Goal: Transaction & Acquisition: Purchase product/service

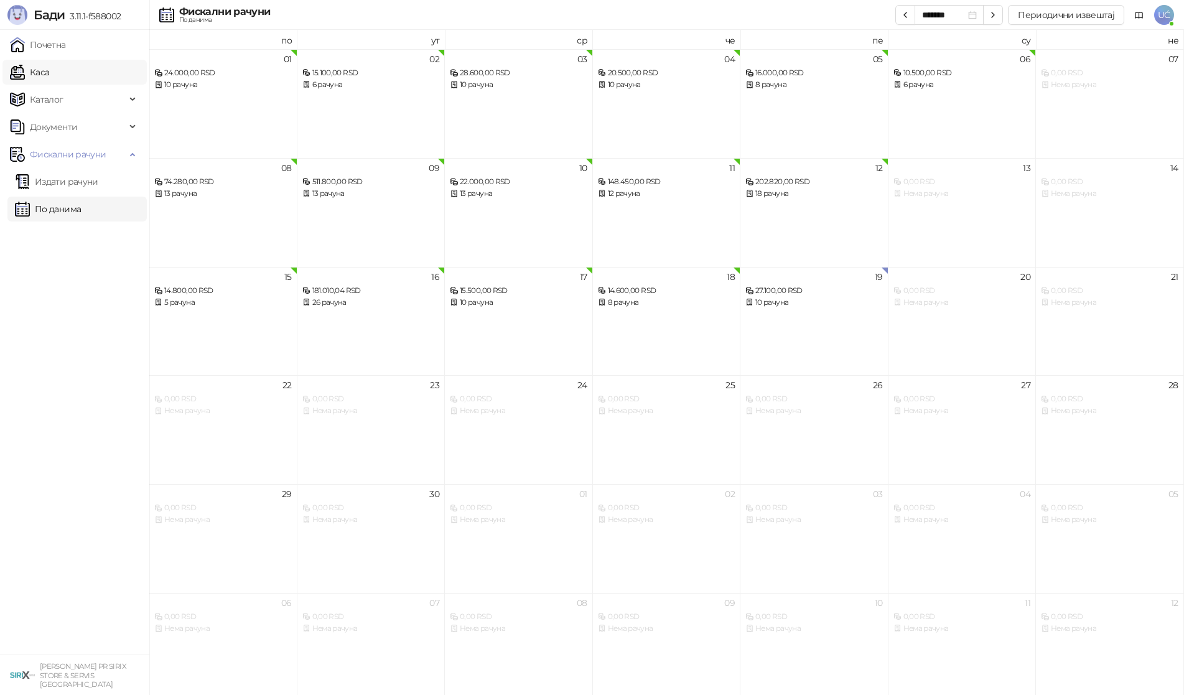
click at [30, 78] on link "Каса" at bounding box center [29, 72] width 39 height 25
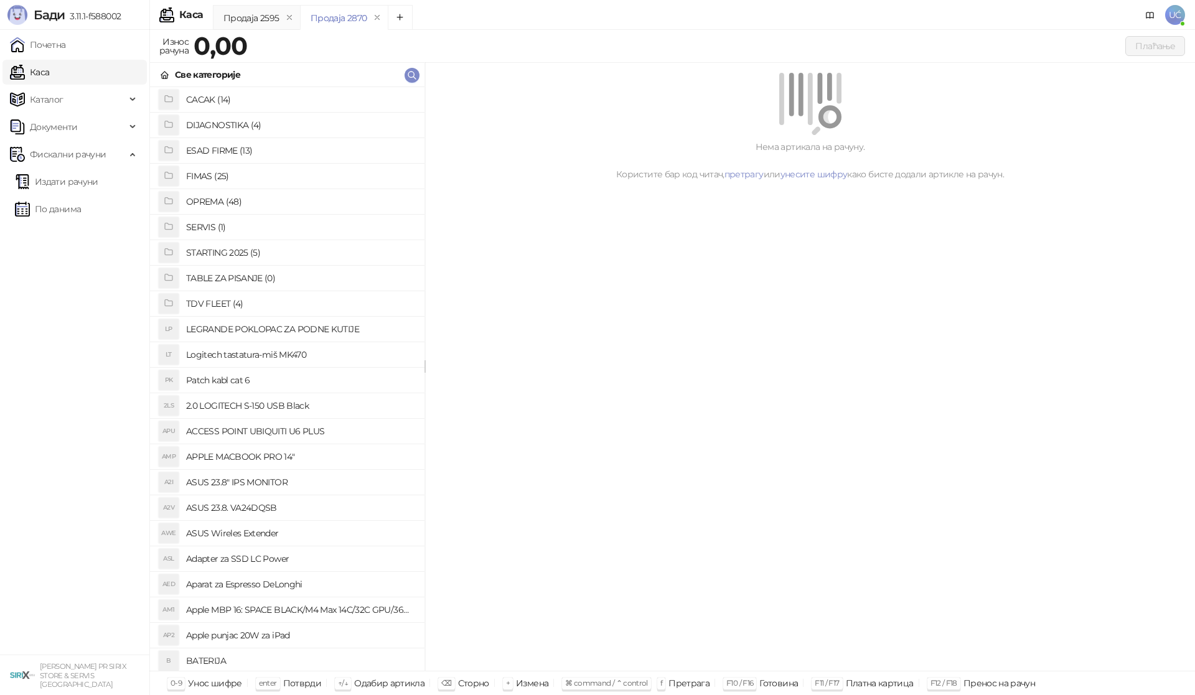
click at [220, 202] on h4 "OPREMA (48)" at bounding box center [300, 202] width 228 height 20
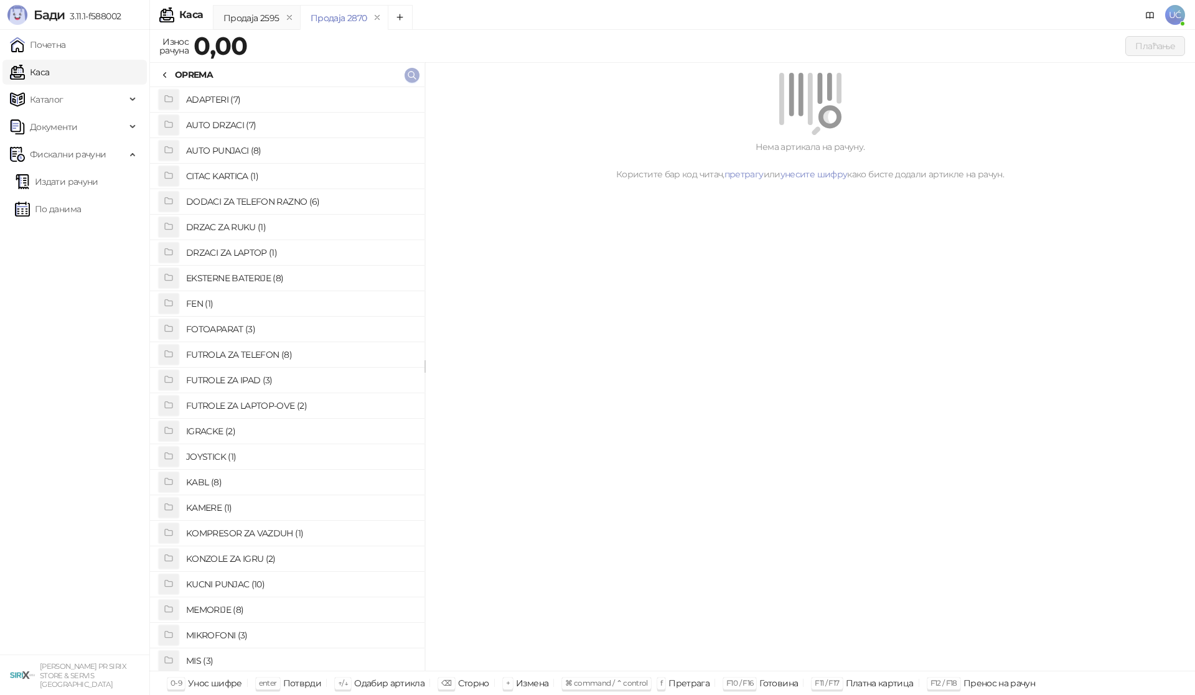
click at [408, 72] on icon "button" at bounding box center [412, 75] width 10 height 10
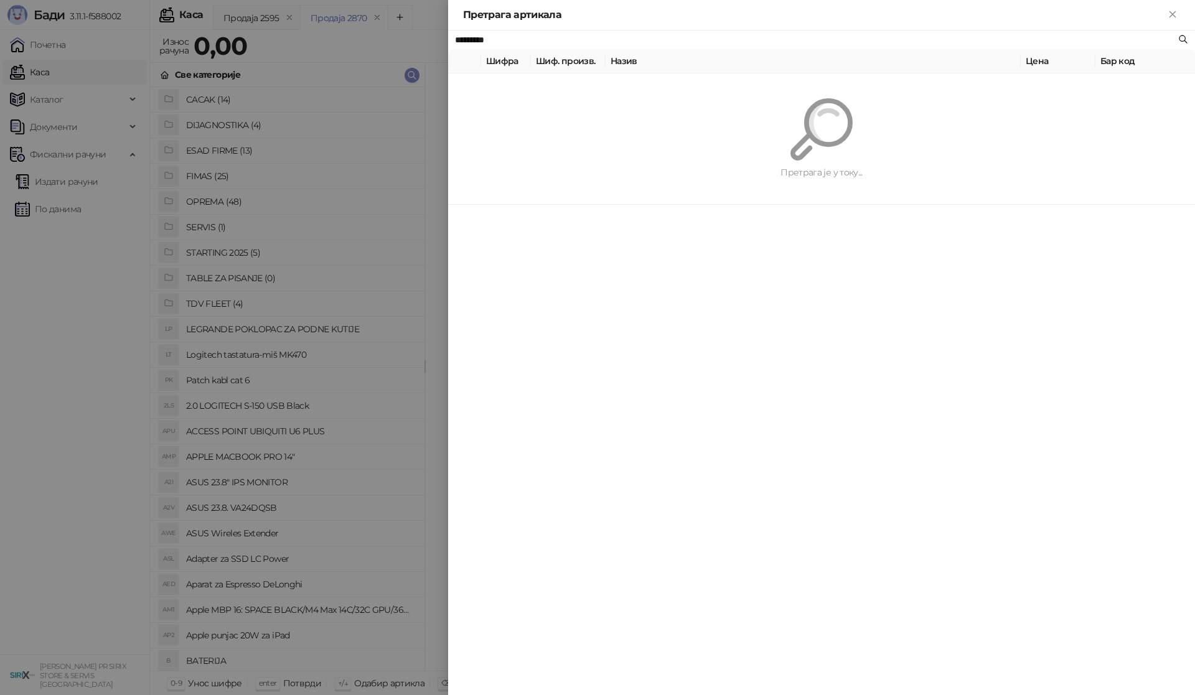
type input "*********"
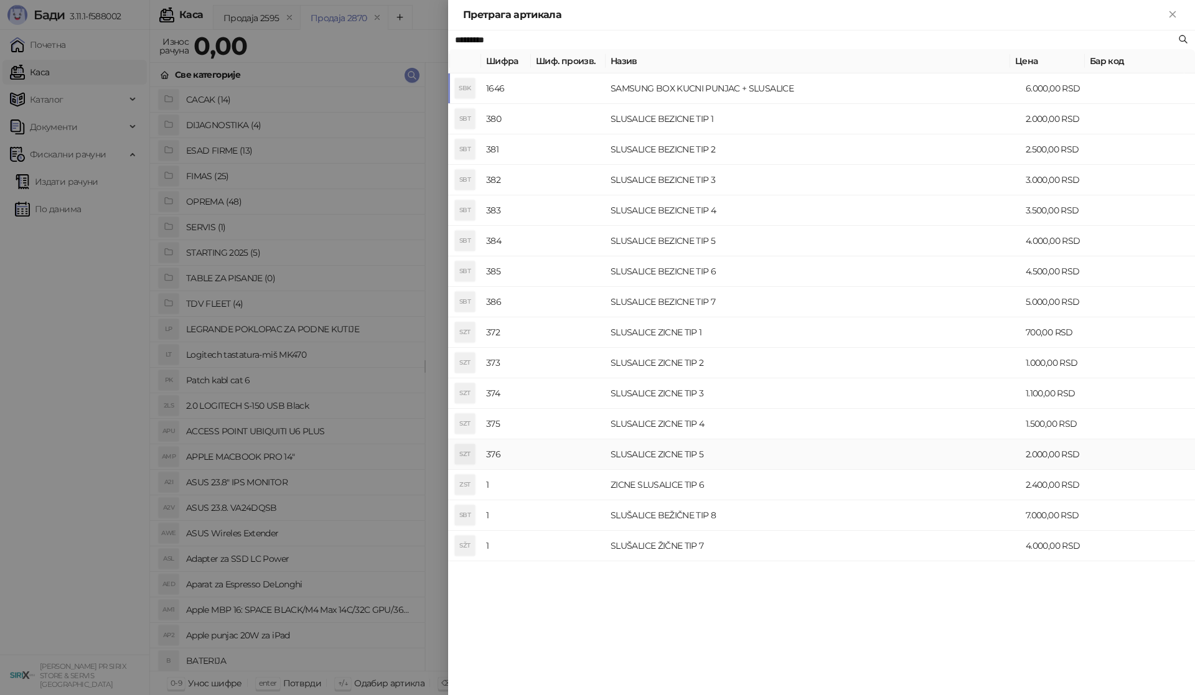
click at [651, 460] on td "SLUSALICE ZICNE TIP 5" at bounding box center [812, 454] width 415 height 30
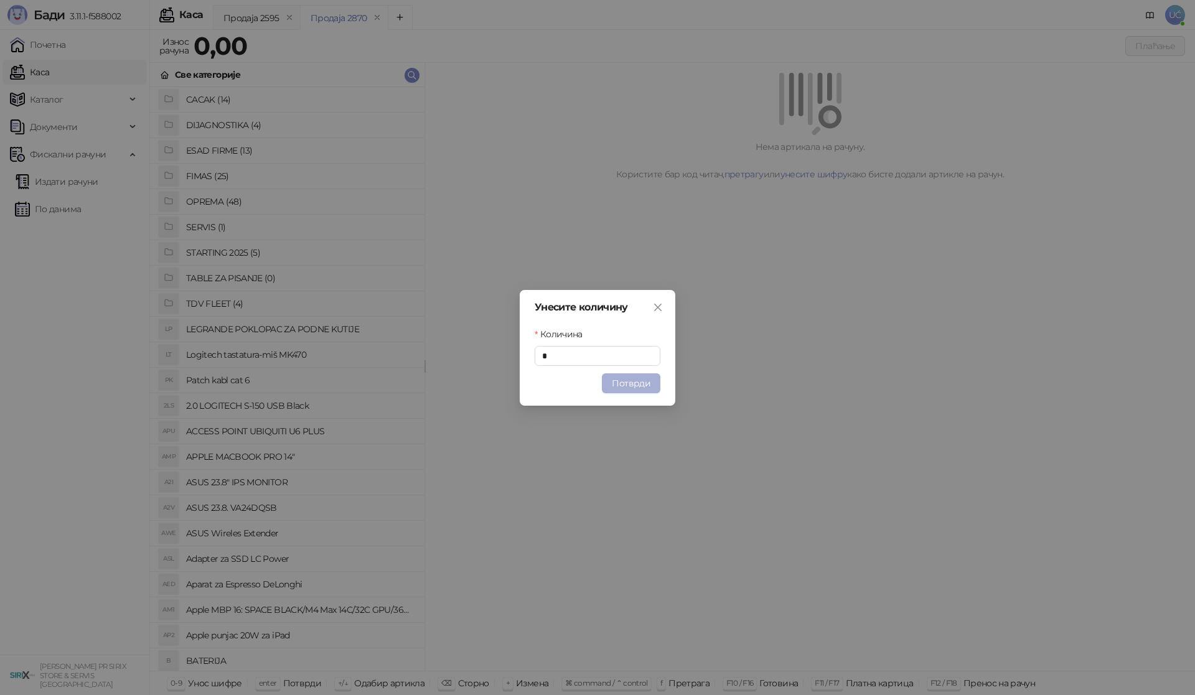
click at [629, 390] on button "Потврди" at bounding box center [631, 383] width 58 height 20
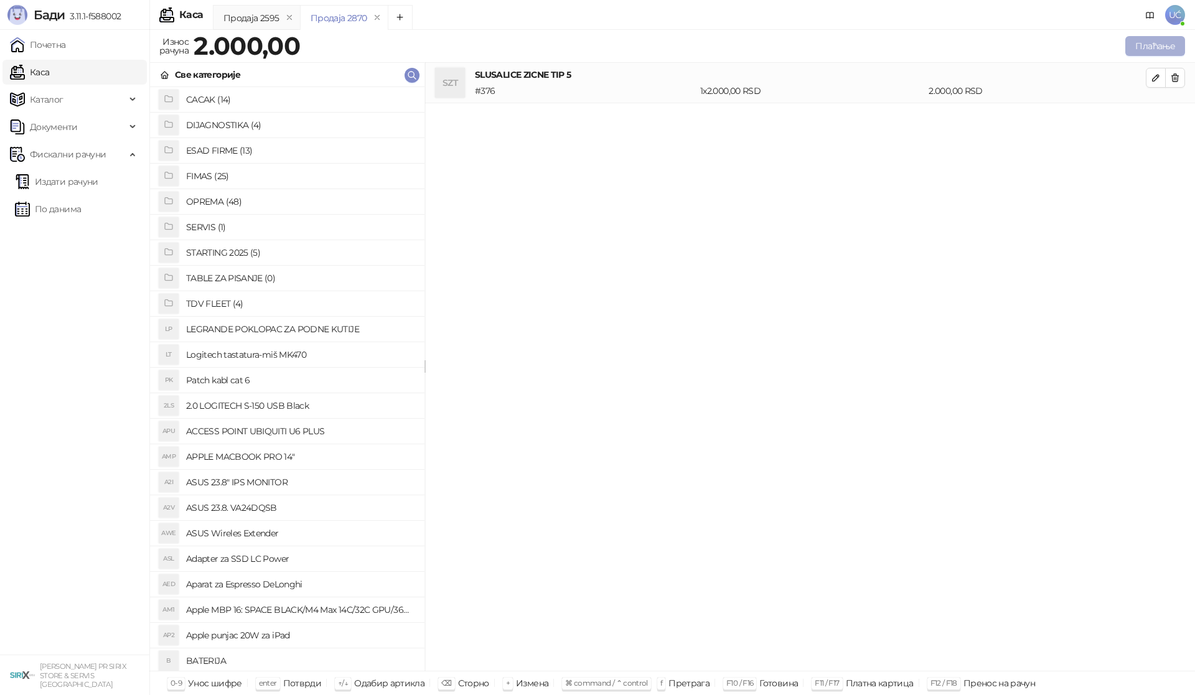
click at [1178, 42] on button "Плаћање" at bounding box center [1155, 46] width 60 height 20
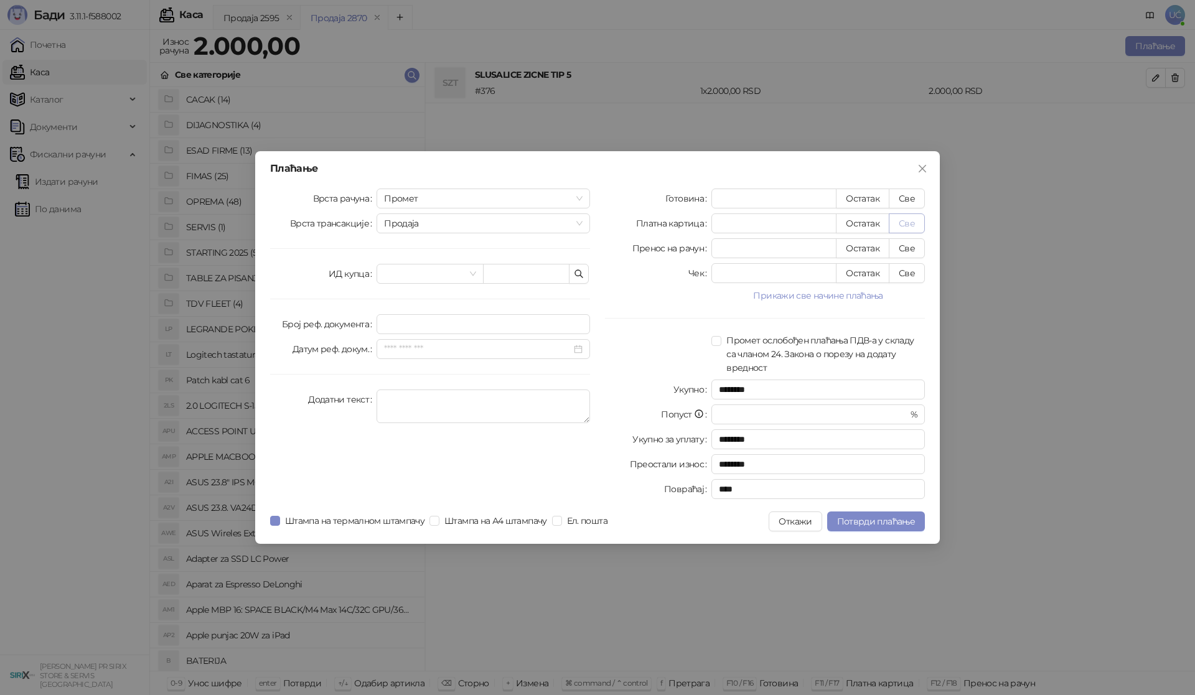
click at [912, 223] on button "Све" at bounding box center [907, 223] width 36 height 20
type input "****"
click at [860, 520] on span "Потврди плаћање" at bounding box center [876, 521] width 78 height 11
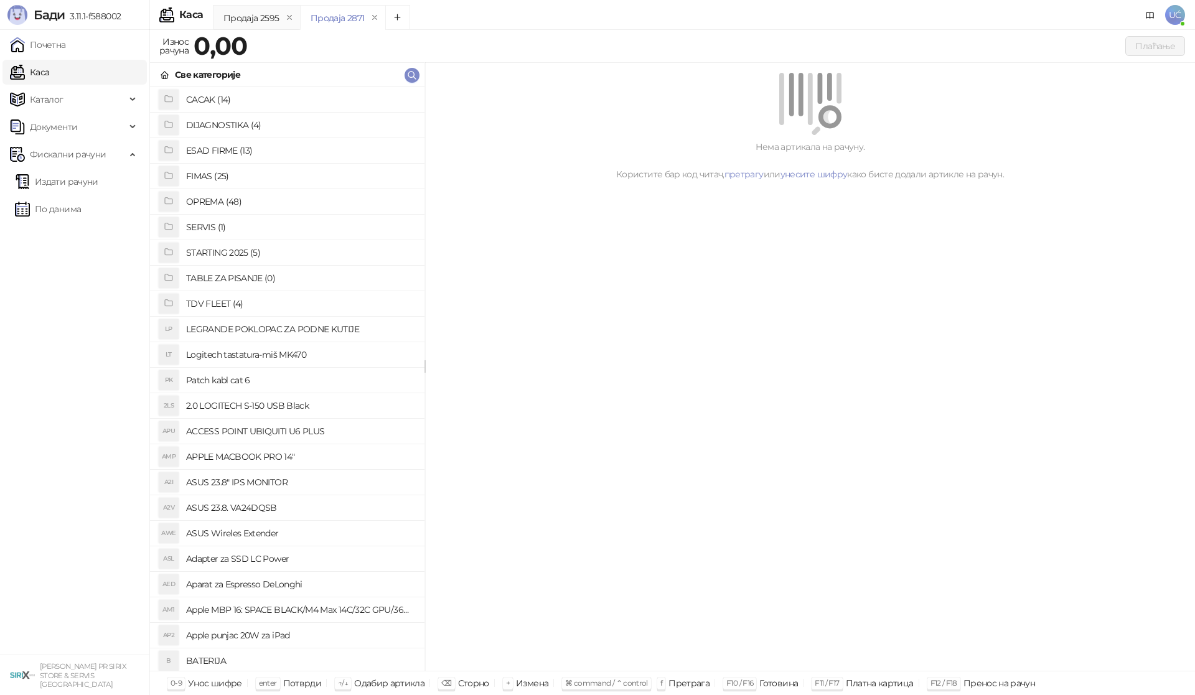
click at [243, 207] on h4 "OPREMA (48)" at bounding box center [300, 202] width 228 height 20
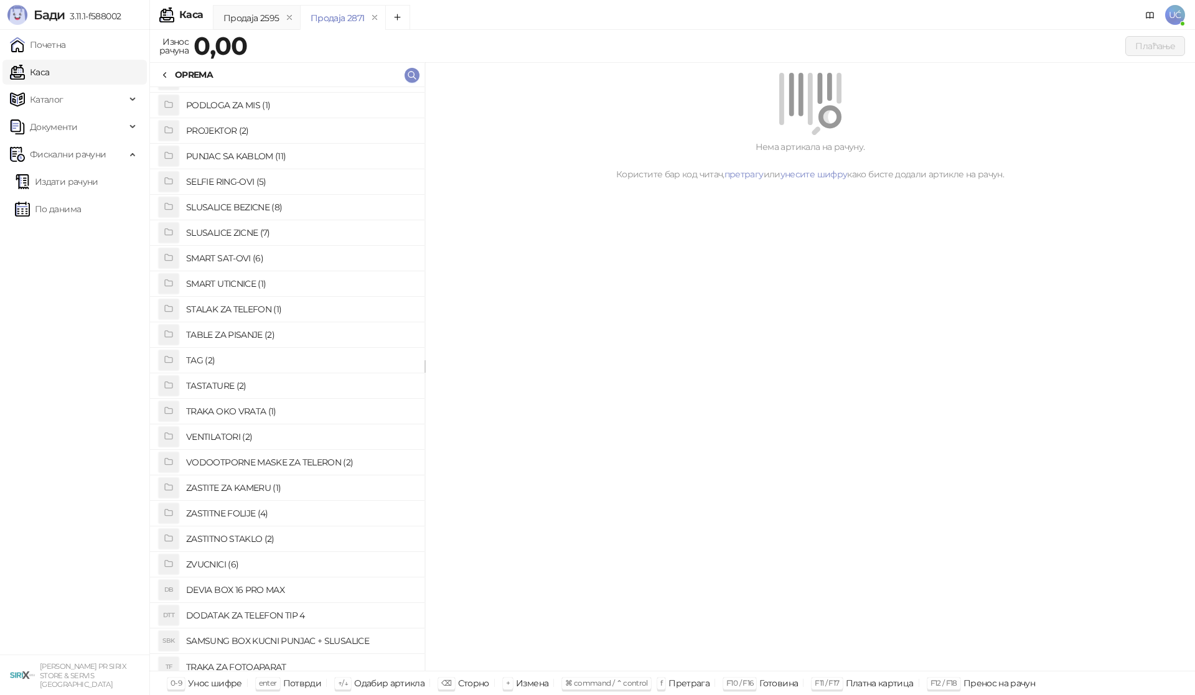
scroll to position [641, 0]
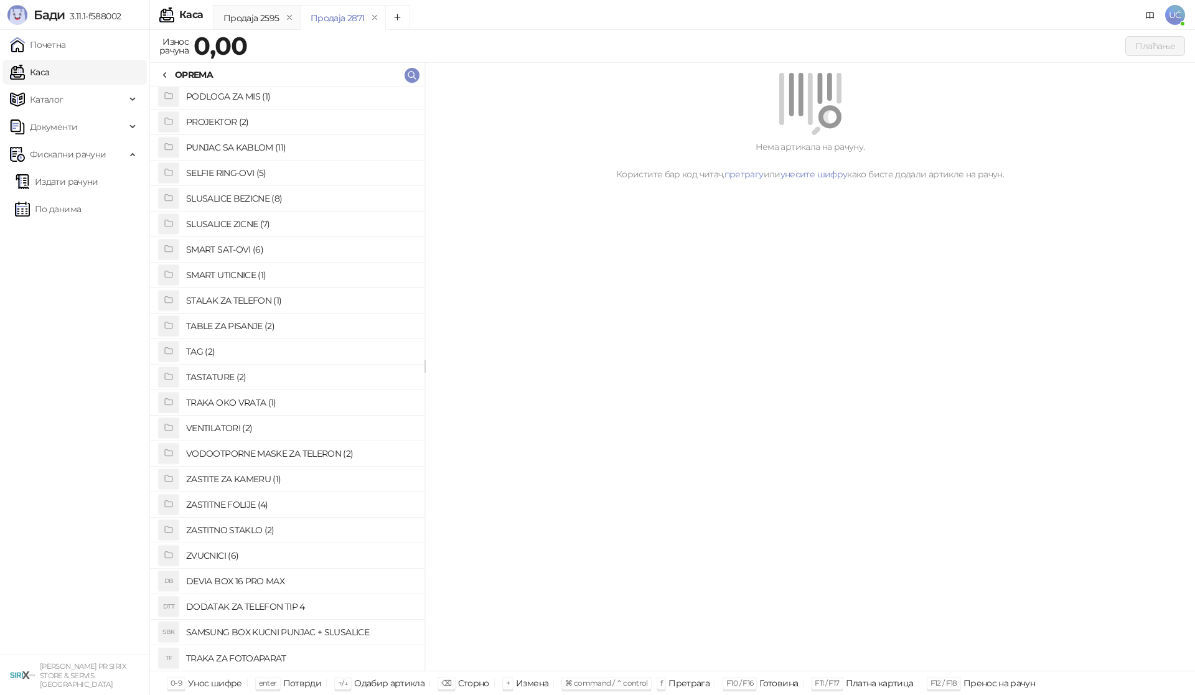
click at [266, 528] on h4 "ZASTITNO STAKLO (2)" at bounding box center [300, 530] width 228 height 20
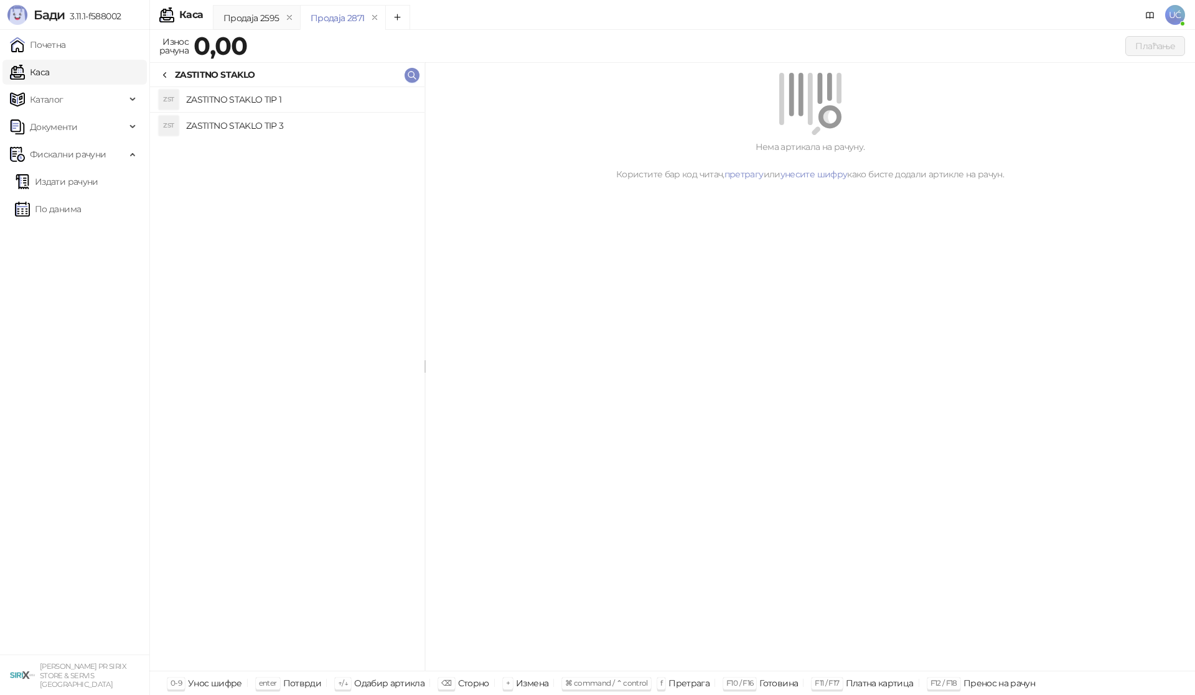
click at [267, 105] on h4 "ZASTITNO STAKLO TIP 1" at bounding box center [300, 100] width 228 height 20
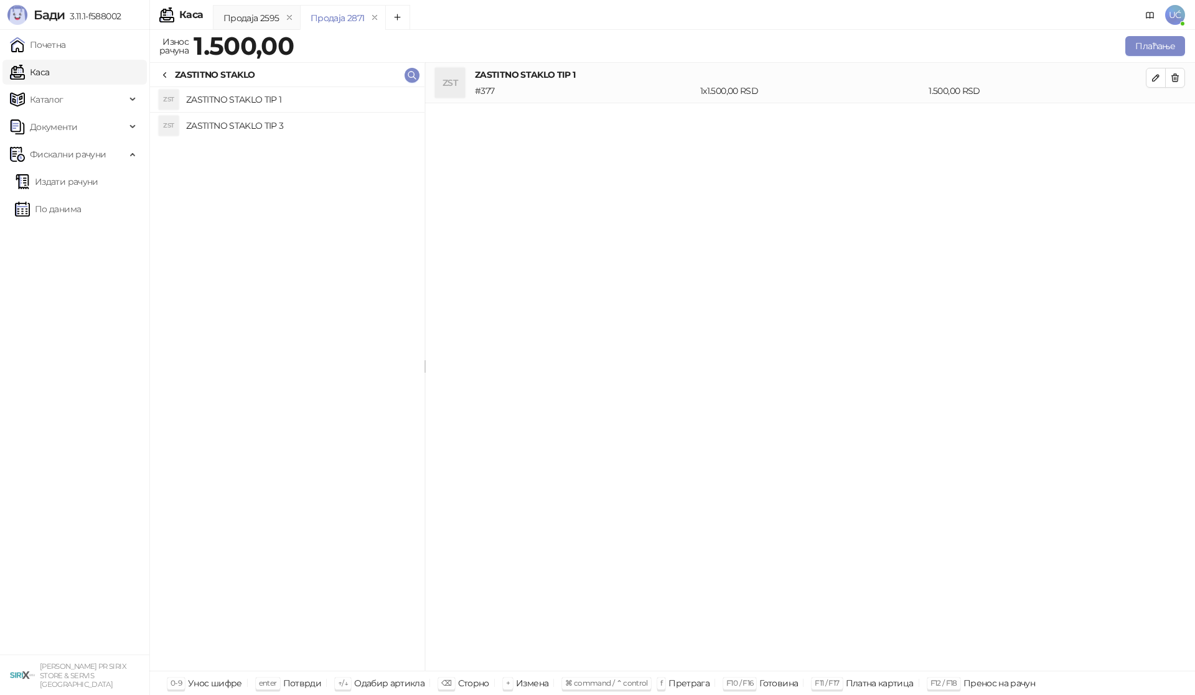
click at [228, 126] on h4 "ZASTITNO STAKLO TIP 3" at bounding box center [300, 126] width 228 height 20
click at [1180, 75] on button "button" at bounding box center [1175, 78] width 20 height 20
click at [1154, 50] on button "Плаћање" at bounding box center [1155, 46] width 60 height 20
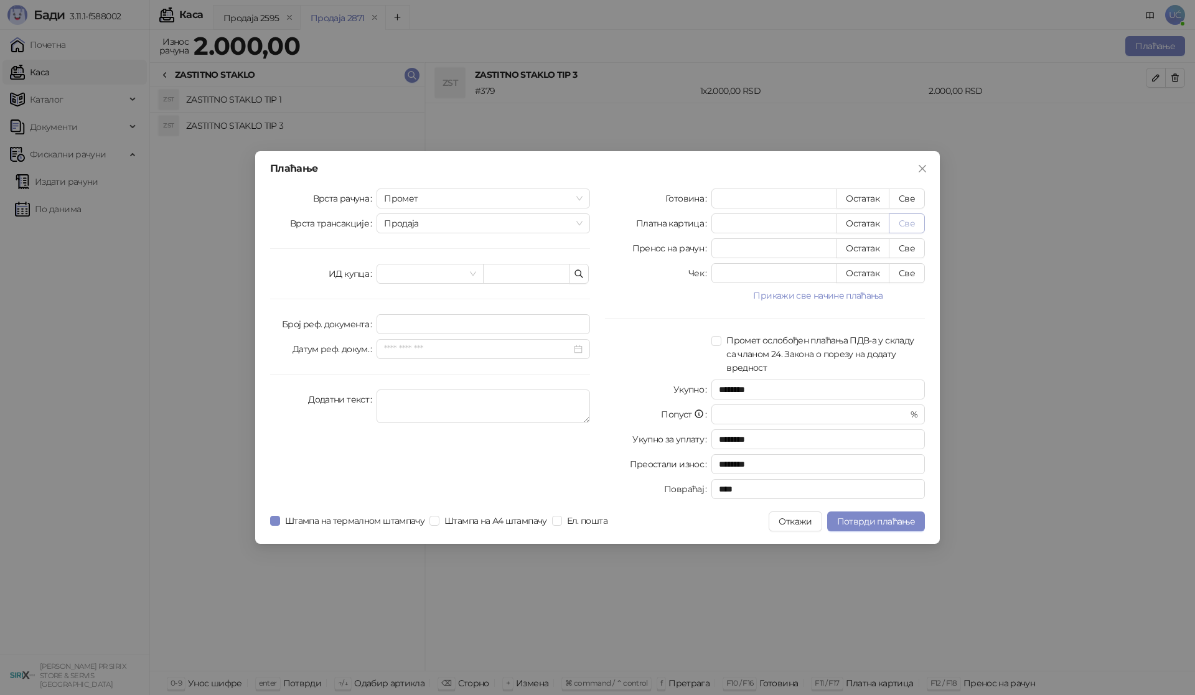
click at [915, 220] on button "Све" at bounding box center [907, 223] width 36 height 20
type input "****"
click at [844, 526] on span "Потврди плаћање" at bounding box center [876, 521] width 78 height 11
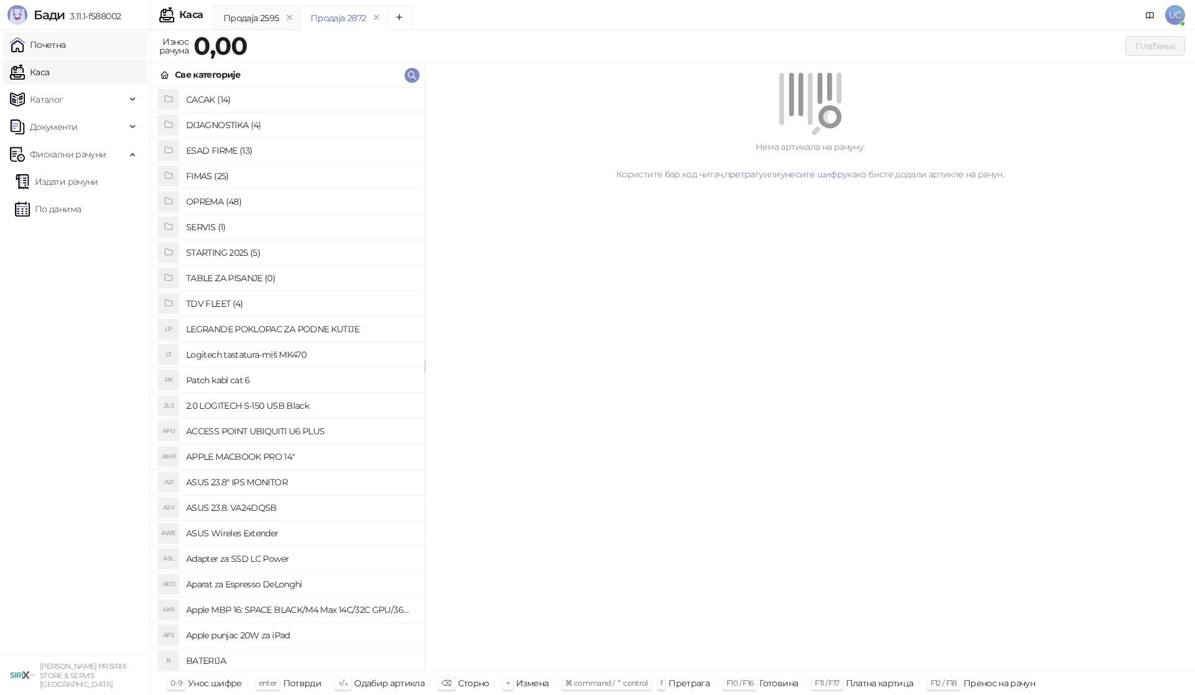
click at [53, 37] on link "Почетна" at bounding box center [38, 44] width 56 height 25
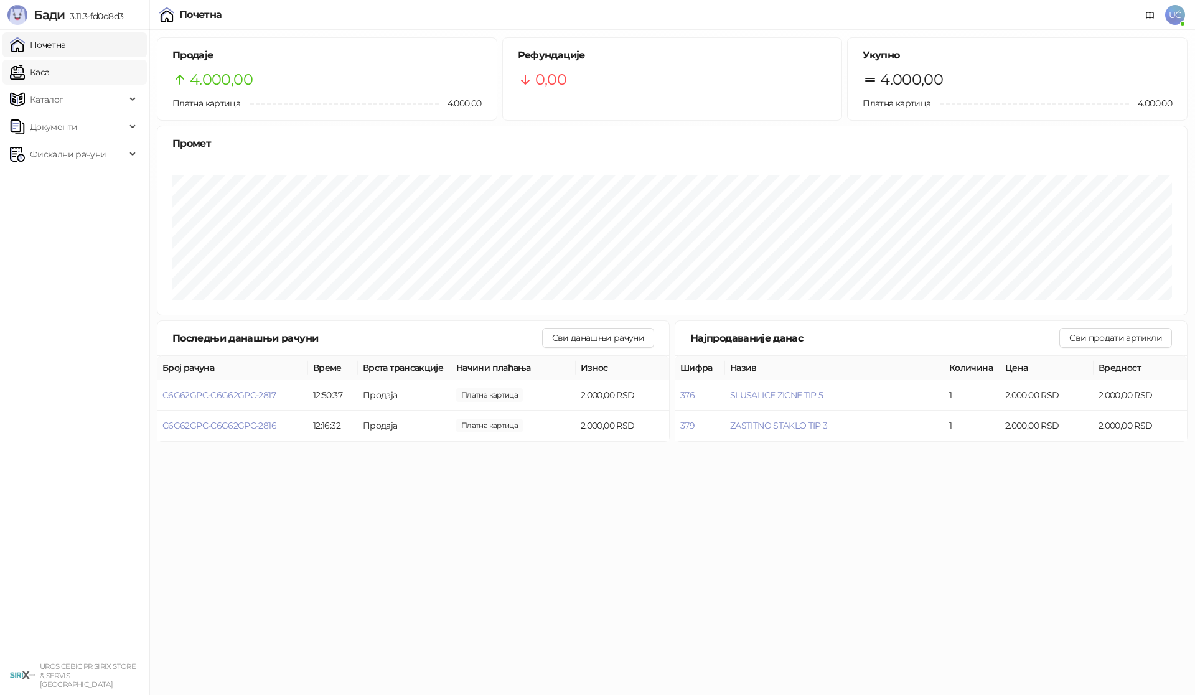
click at [49, 74] on link "Каса" at bounding box center [29, 72] width 39 height 25
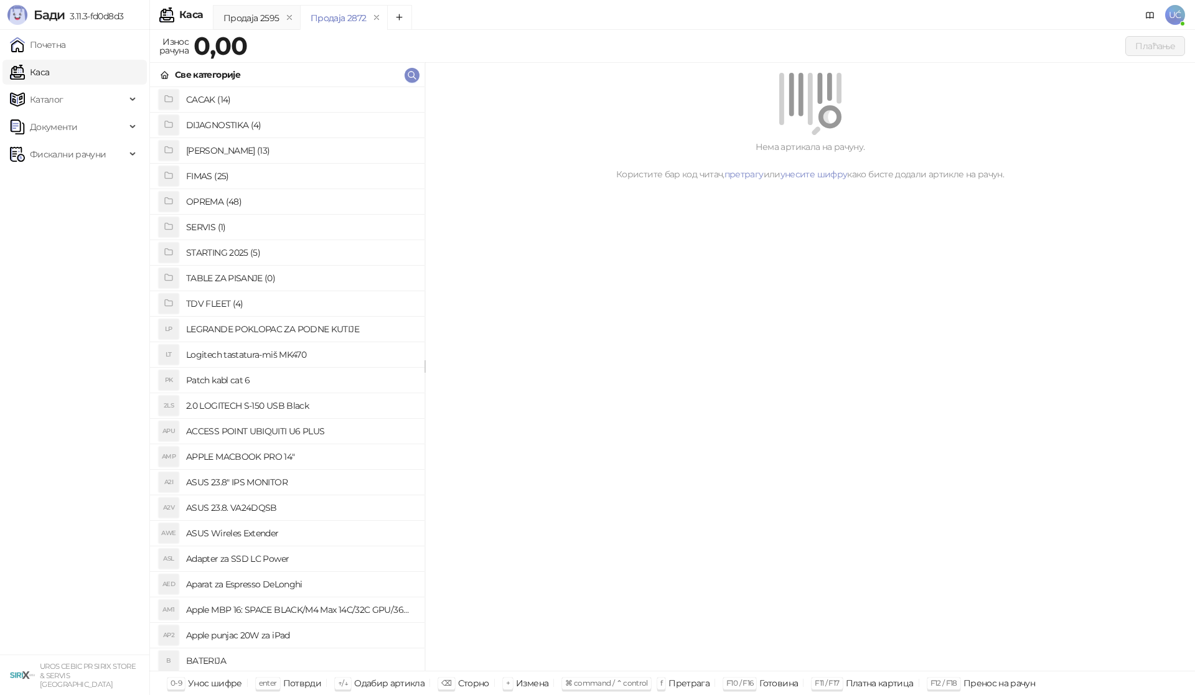
click at [215, 202] on h4 "OPREMA (48)" at bounding box center [300, 202] width 228 height 20
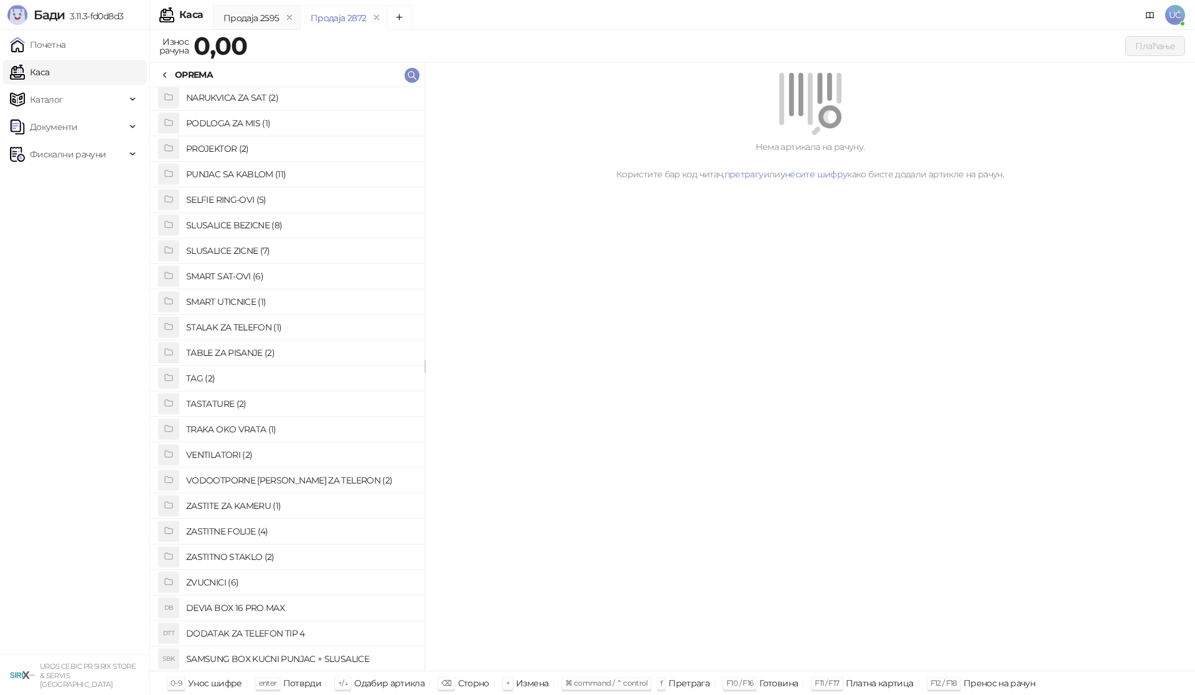
scroll to position [641, 0]
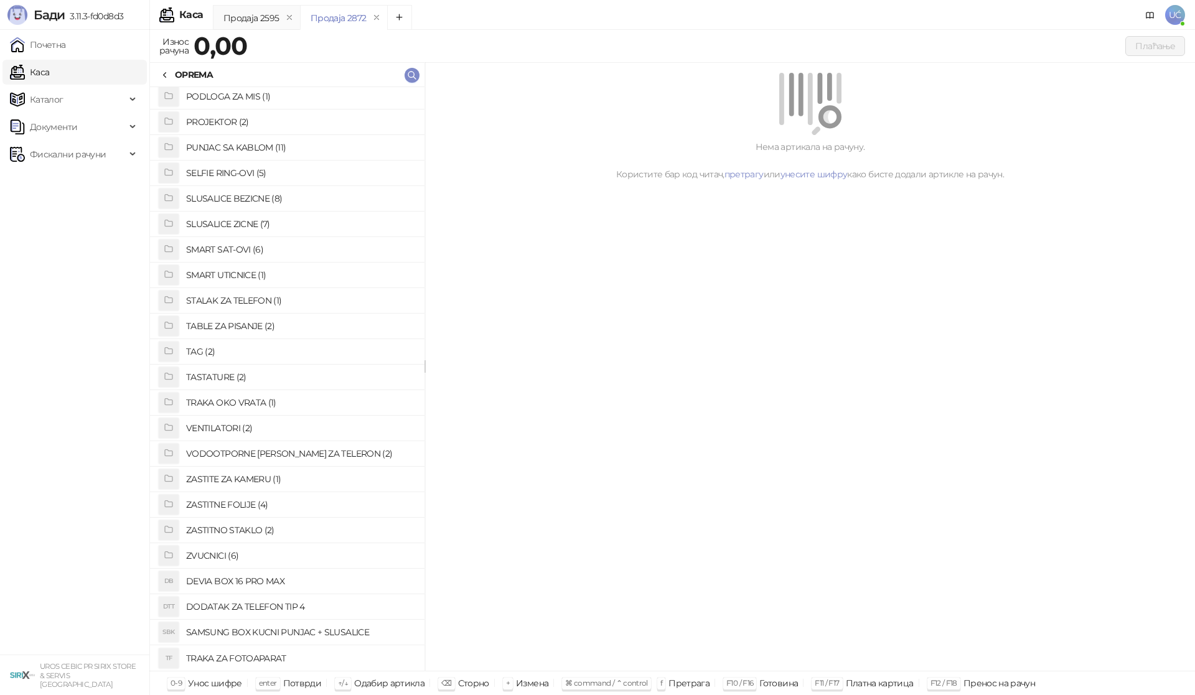
click at [258, 530] on h4 "ZASTITNO STAKLO (2)" at bounding box center [300, 530] width 228 height 20
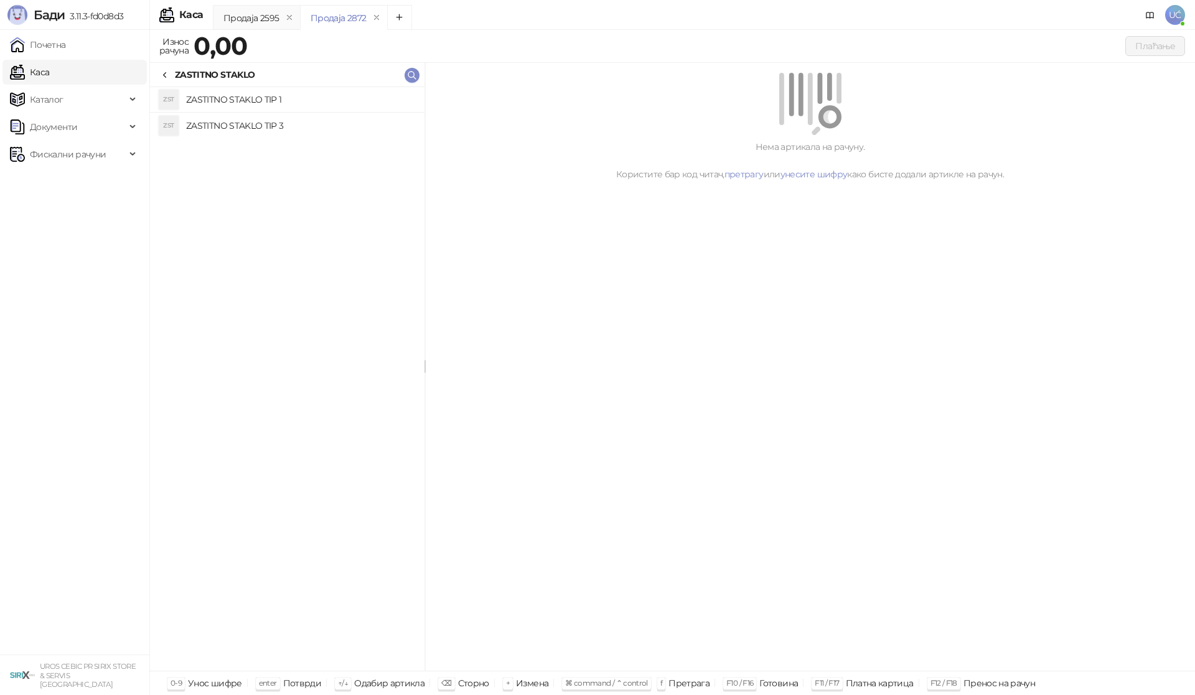
click at [257, 133] on h4 "ZASTITNO STAKLO TIP 3" at bounding box center [300, 126] width 228 height 20
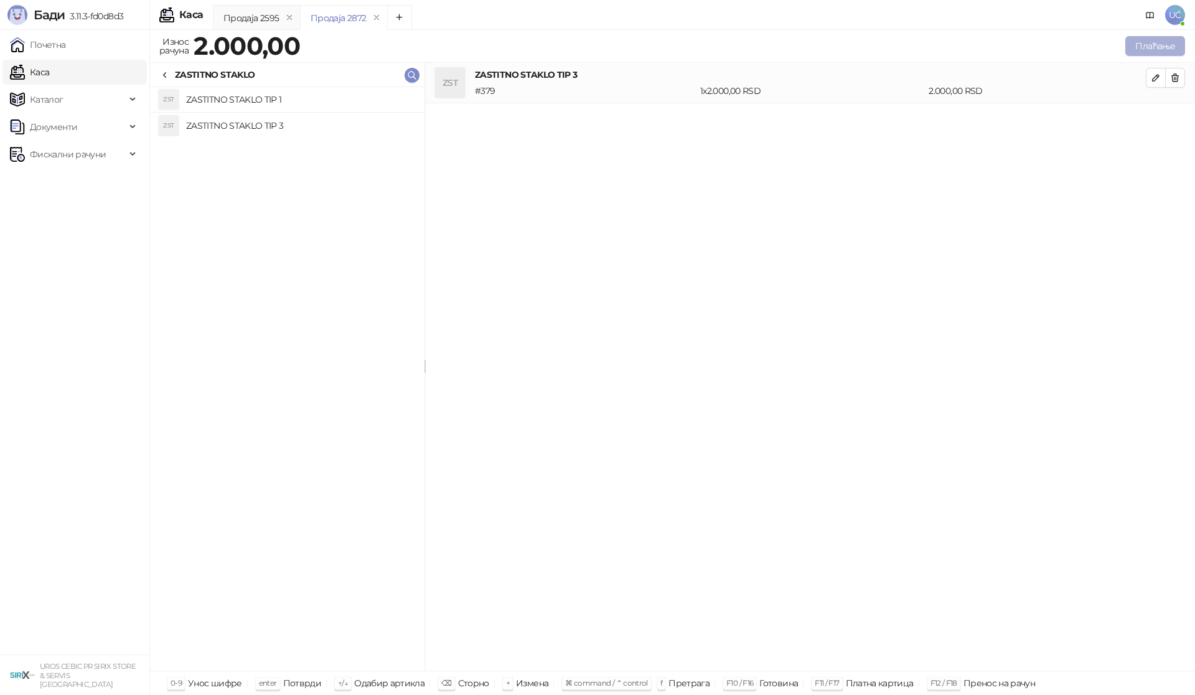
click at [1139, 49] on button "Плаћање" at bounding box center [1155, 46] width 60 height 20
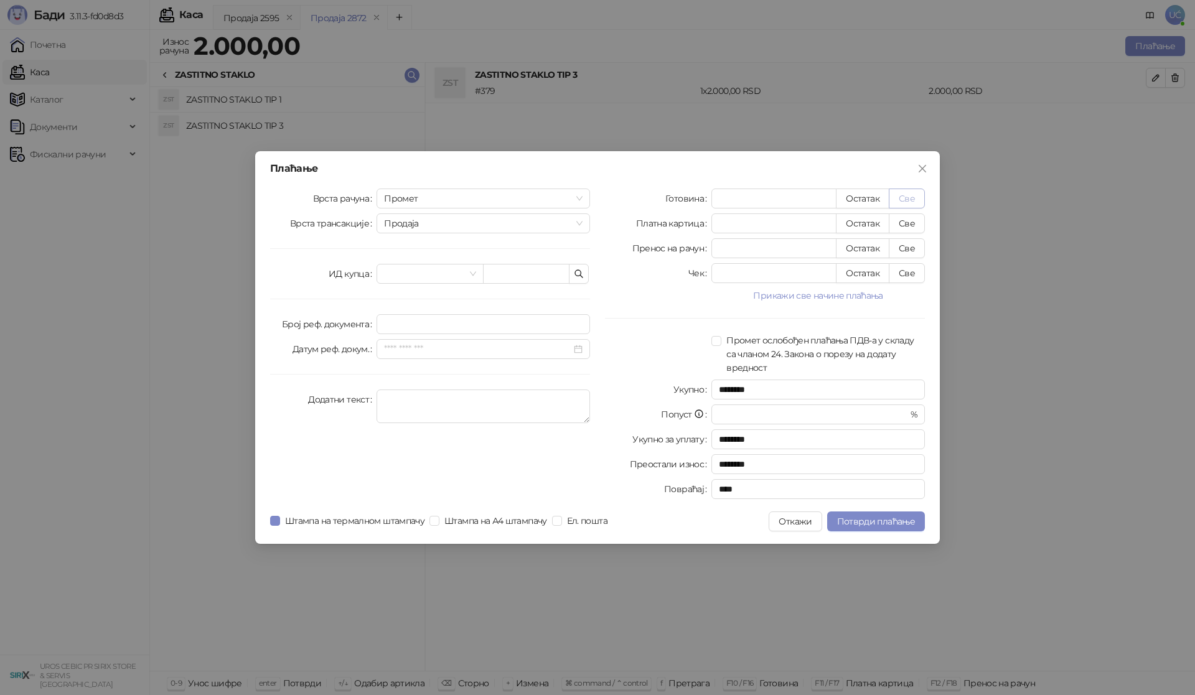
click at [918, 193] on button "Све" at bounding box center [907, 199] width 36 height 20
type input "****"
click at [910, 524] on span "Потврди плаћање" at bounding box center [876, 521] width 78 height 11
